Goal: Navigation & Orientation: Find specific page/section

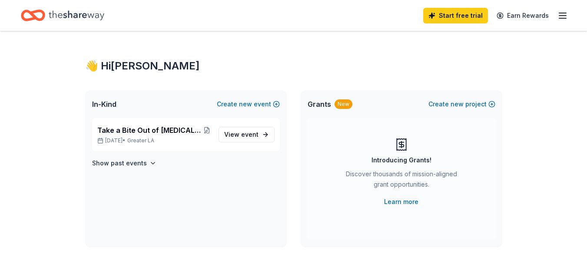
click at [563, 12] on icon "button" at bounding box center [563, 15] width 10 height 10
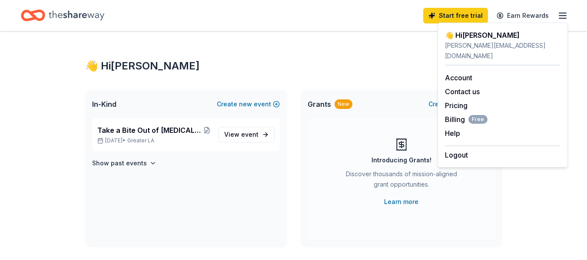
click at [249, 67] on div "👋 Hi [PERSON_NAME]" at bounding box center [293, 66] width 417 height 14
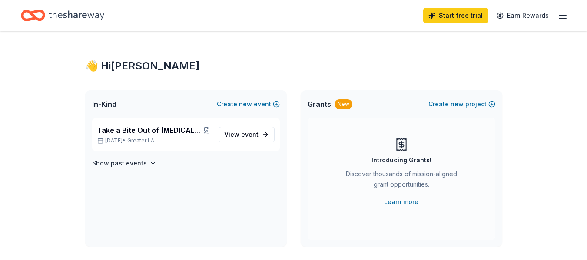
click at [562, 16] on line "button" at bounding box center [562, 16] width 7 height 0
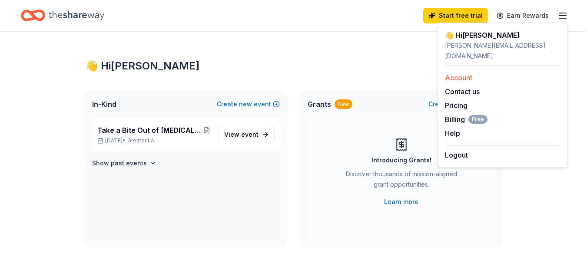
click at [459, 73] on link "Account" at bounding box center [458, 77] width 27 height 9
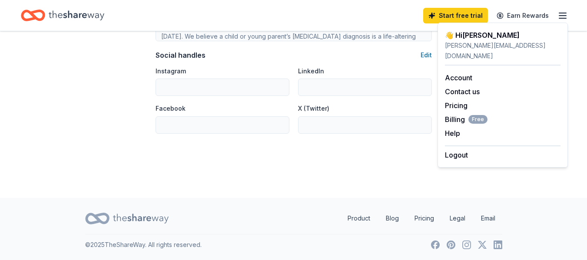
scroll to position [610, 0]
click at [353, 219] on link "Product" at bounding box center [359, 217] width 37 height 17
